Goal: Navigation & Orientation: Find specific page/section

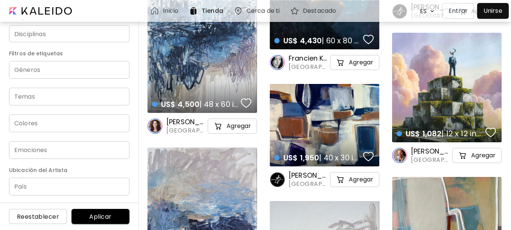
scroll to position [159, 0]
click at [65, 185] on input "País" at bounding box center [69, 186] width 120 height 18
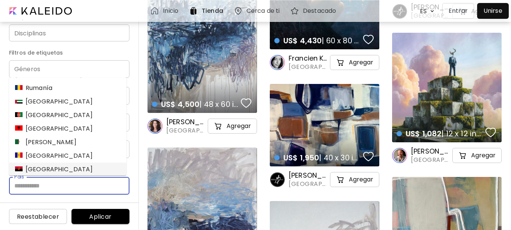
scroll to position [52, 0]
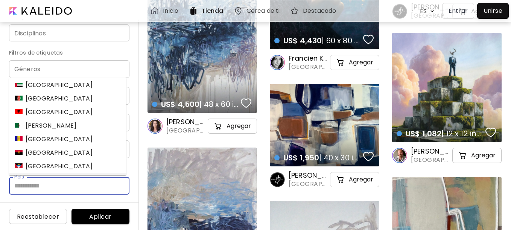
click at [49, 175] on div "[GEOGRAPHIC_DATA]" at bounding box center [54, 179] width 78 height 9
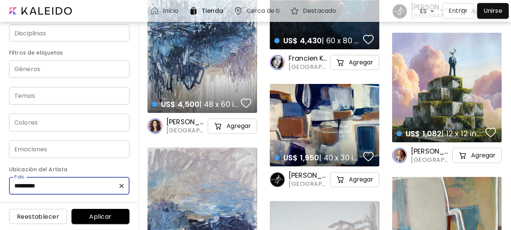
type input "*********"
click at [94, 217] on span "Aplicar" at bounding box center [100, 217] width 46 height 8
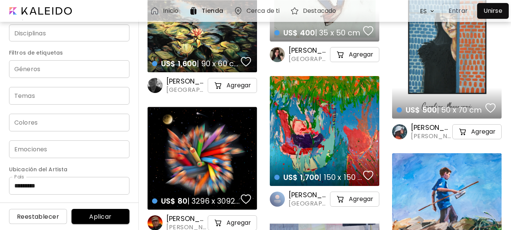
scroll to position [3165, 0]
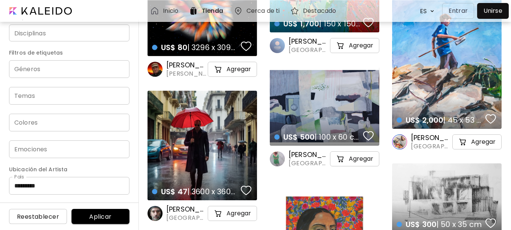
click at [84, 38] on div "Disciplinas" at bounding box center [69, 32] width 120 height 17
type input "*"
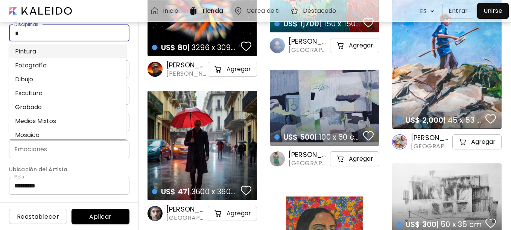
click at [84, 47] on li "Pintura" at bounding box center [67, 51] width 117 height 14
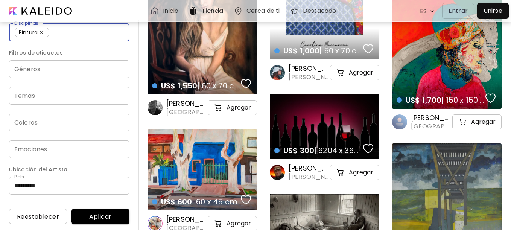
scroll to position [3626, 0]
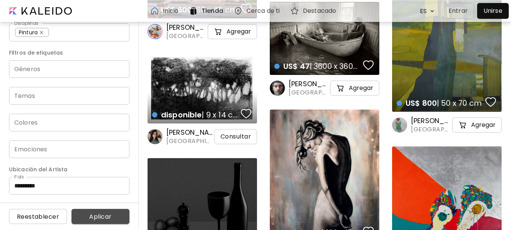
click at [94, 216] on span "Aplicar" at bounding box center [100, 217] width 46 height 8
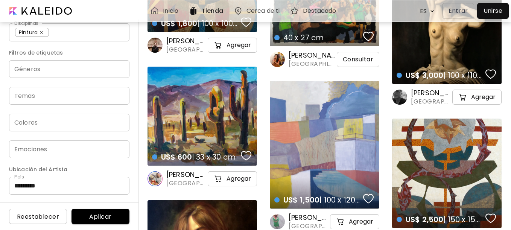
scroll to position [4240, 0]
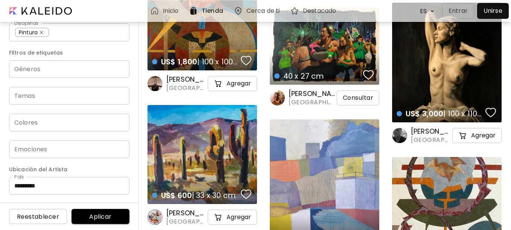
drag, startPoint x: 135, startPoint y: 165, endPoint x: 141, endPoint y: 111, distance: 54.5
click at [139, 111] on div "Precio USD/ EUR/ GBP Mínimo * Máximo * Orientación Todas Cuadrado Paisaje Retra…" at bounding box center [69, 125] width 139 height 210
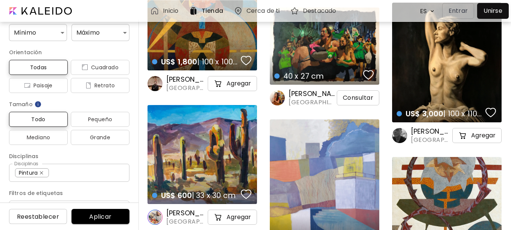
scroll to position [0, 0]
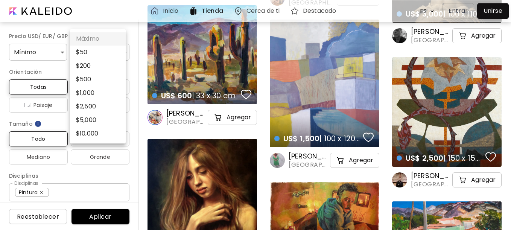
scroll to position [4316, 0]
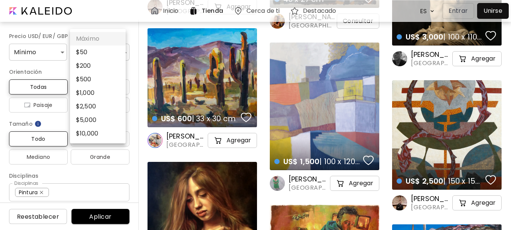
click at [105, 16] on div at bounding box center [255, 115] width 511 height 230
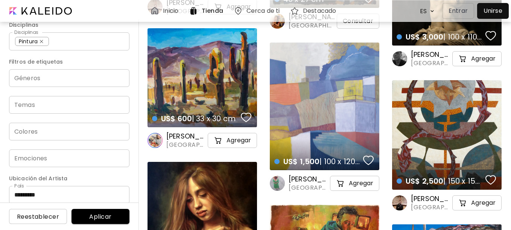
scroll to position [160, 0]
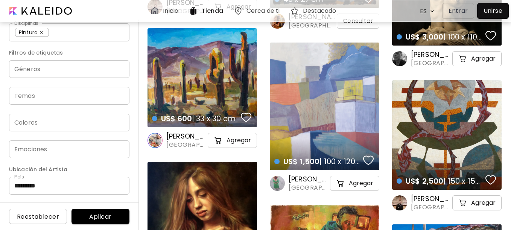
click at [115, 215] on span "Aplicar" at bounding box center [100, 217] width 46 height 8
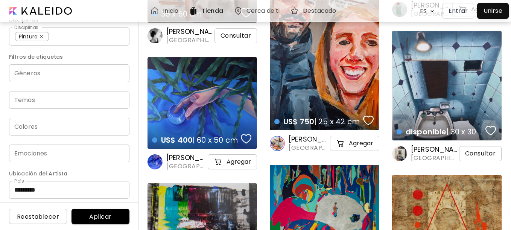
scroll to position [160, 0]
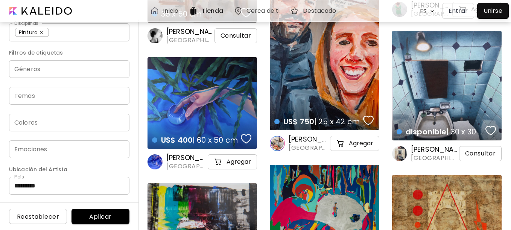
drag, startPoint x: 513, startPoint y: 150, endPoint x: 513, endPoint y: 177, distance: 27.1
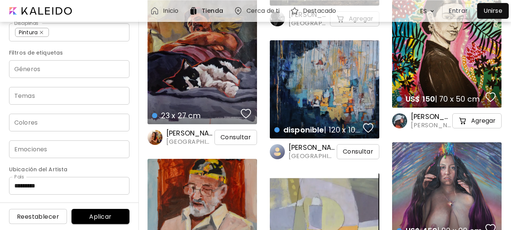
scroll to position [1381, 0]
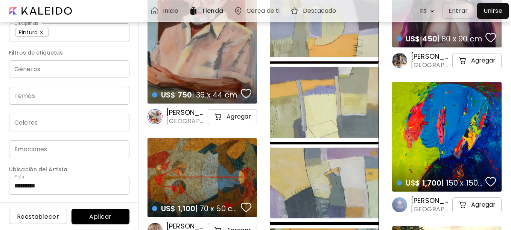
click at [269, 12] on h6 "Cerca de ti" at bounding box center [262, 11] width 33 height 6
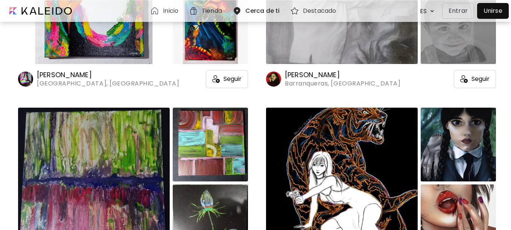
scroll to position [576, 0]
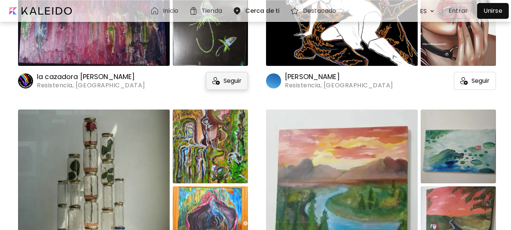
click at [228, 80] on span "Seguir" at bounding box center [232, 81] width 18 height 8
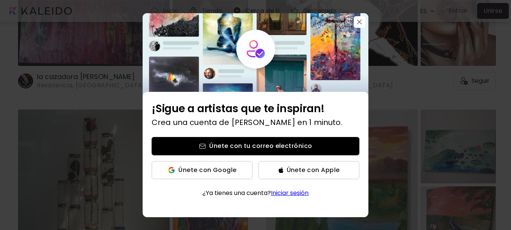
click at [296, 194] on link "Iniciar sesión" at bounding box center [290, 192] width 38 height 9
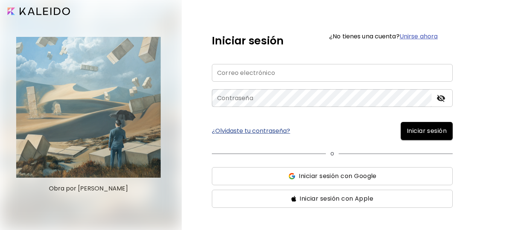
click at [311, 71] on input "email" at bounding box center [332, 73] width 241 height 18
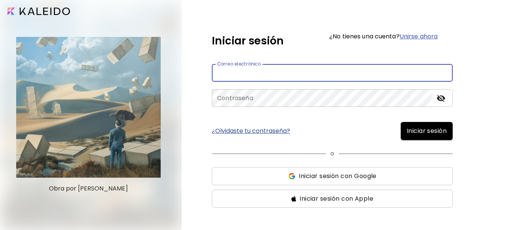
click at [311, 71] on input "email" at bounding box center [332, 73] width 241 height 18
type input "**********"
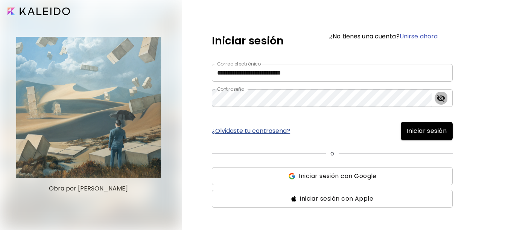
click at [440, 100] on icon "toggle password visibility" at bounding box center [441, 98] width 8 height 7
click at [440, 96] on icon "toggle password visibility" at bounding box center [441, 98] width 8 height 6
click at [440, 131] on span "Iniciar sesión" at bounding box center [427, 130] width 40 height 9
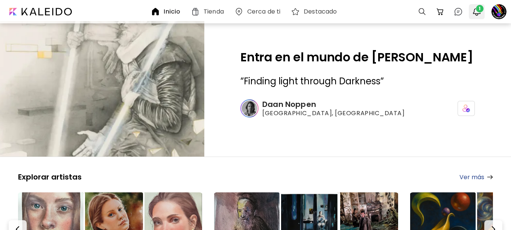
click at [476, 10] on img "button" at bounding box center [476, 11] width 9 height 9
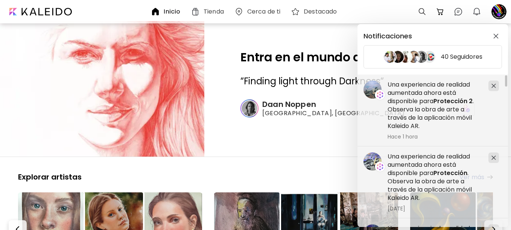
click at [261, 12] on div "Notificaciones 40 Seguidores Una experiencia de realidad aumentada ahora está d…" at bounding box center [255, 115] width 511 height 230
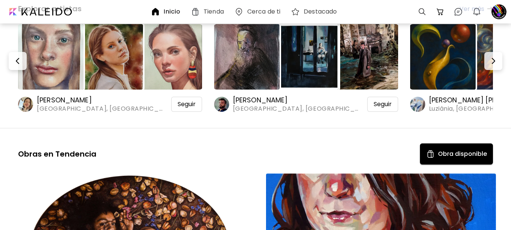
scroll to position [153, 0]
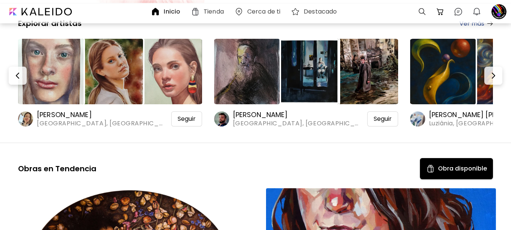
click at [266, 13] on h6 "Cerca de ti" at bounding box center [263, 12] width 33 height 6
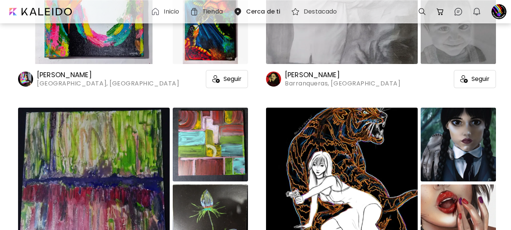
scroll to position [499, 0]
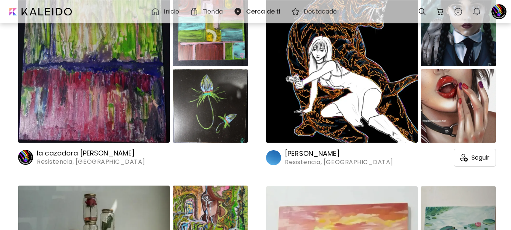
click at [90, 154] on h6 "la cazadora [PERSON_NAME]" at bounding box center [91, 153] width 108 height 9
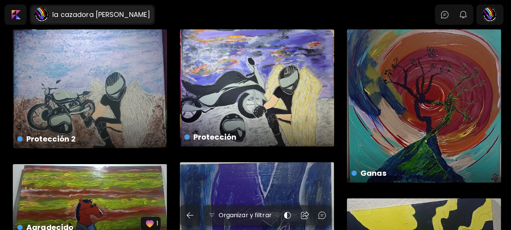
click at [71, 14] on h6 "la cazadora [PERSON_NAME]" at bounding box center [101, 14] width 98 height 9
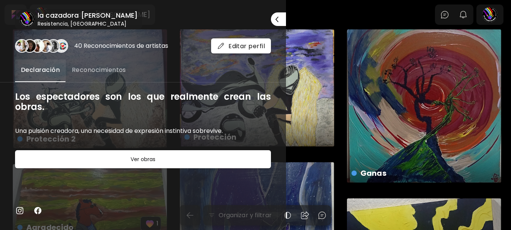
scroll to position [153, 0]
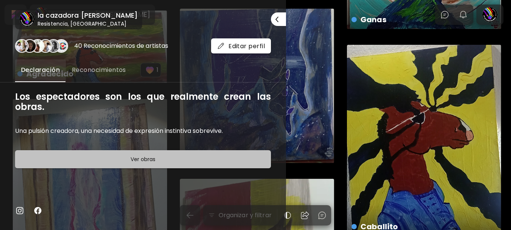
click at [226, 155] on span "Ver obras" at bounding box center [142, 159] width 237 height 9
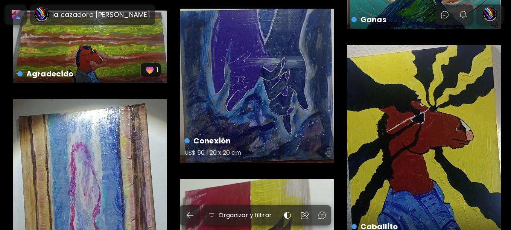
scroll to position [0, 0]
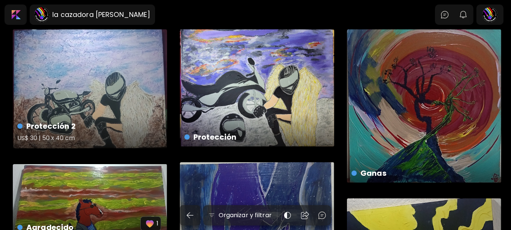
click at [97, 129] on h4 "Protección 2" at bounding box center [89, 125] width 144 height 11
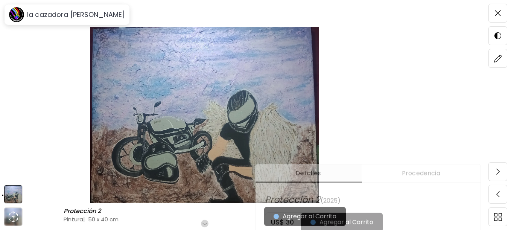
scroll to position [38, 0]
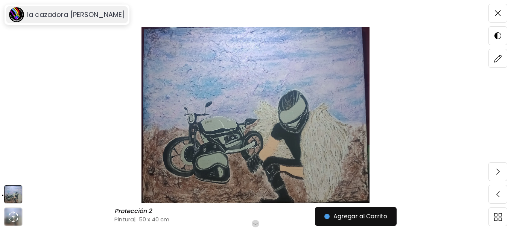
click at [54, 13] on h6 "la cazadora [PERSON_NAME]" at bounding box center [76, 14] width 98 height 9
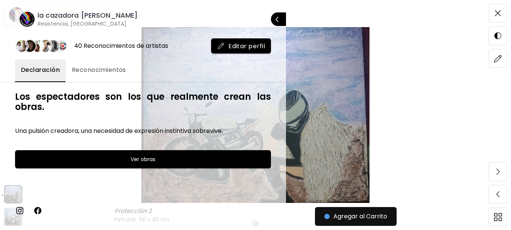
click at [58, 14] on h6 "la cazadora [PERSON_NAME]" at bounding box center [88, 15] width 100 height 9
